Goal: Find specific page/section: Find specific page/section

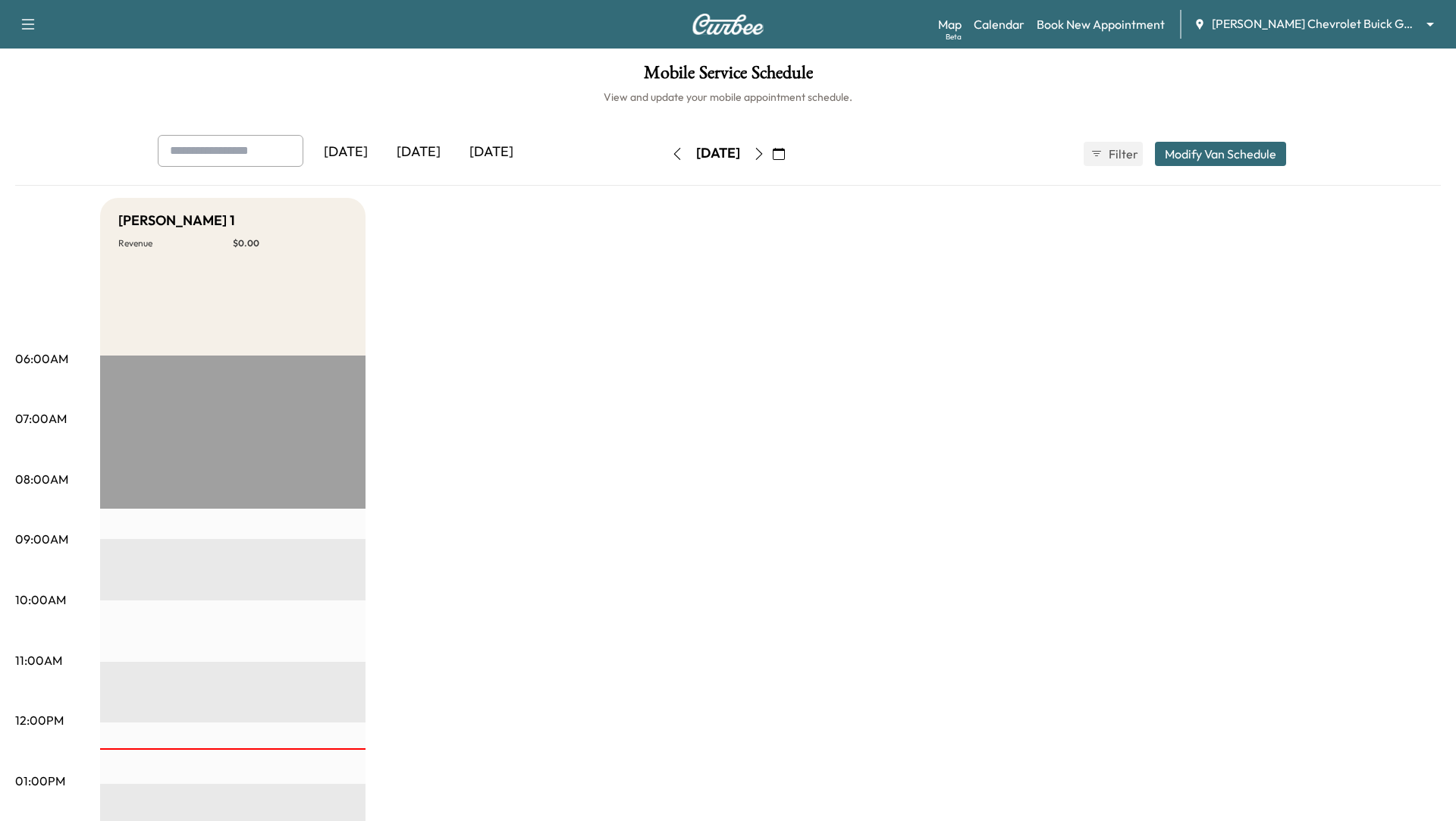
click at [848, 263] on div "[PERSON_NAME] 1 Revenue $ 0.00" at bounding box center [771, 766] width 1341 height 1137
click at [465, 253] on div "Nash 1 Revenue $ 0.00" at bounding box center [771, 766] width 1341 height 1137
